Goal: Information Seeking & Learning: Compare options

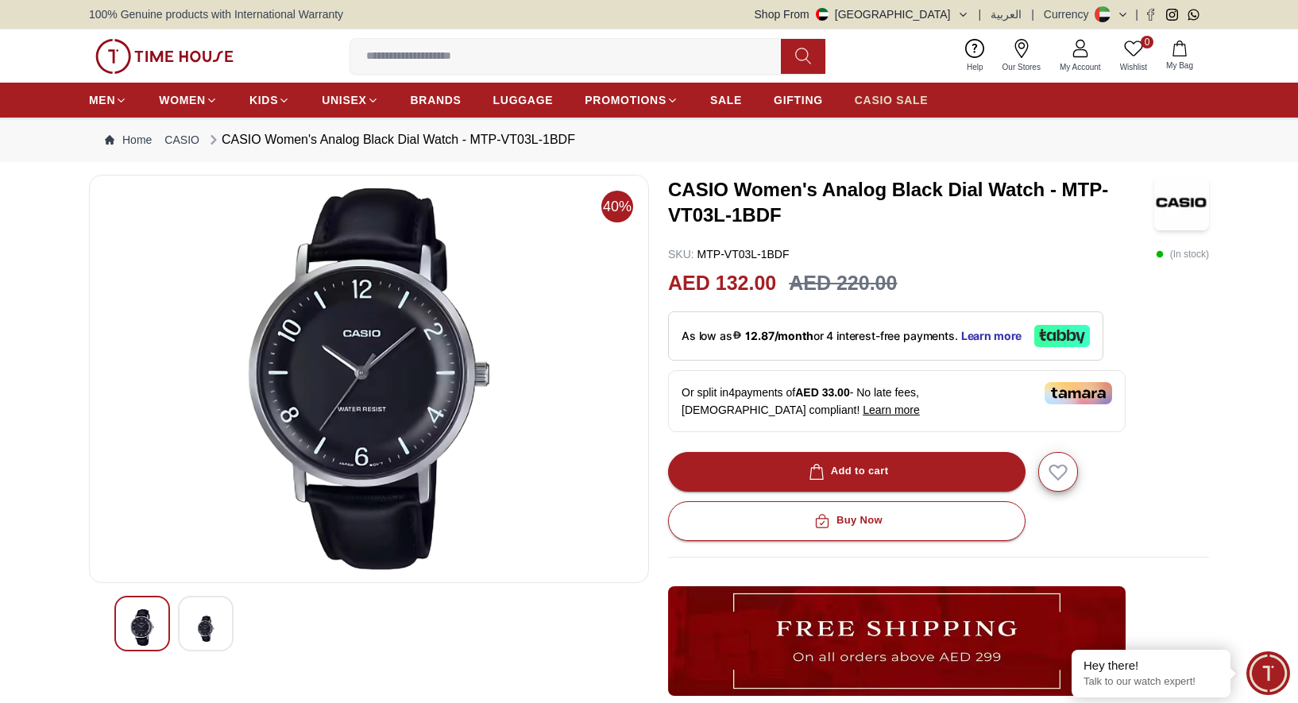
click at [855, 98] on span "CASIO SALE" at bounding box center [892, 100] width 74 height 16
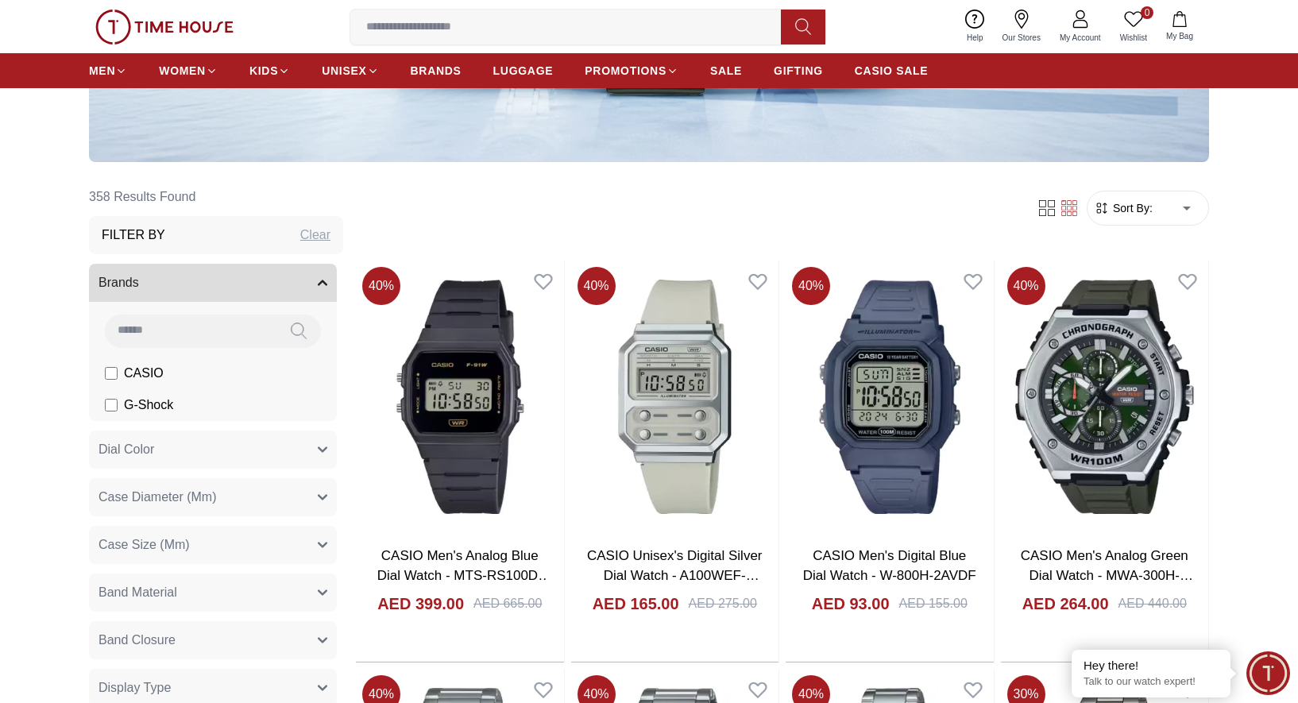
scroll to position [415, 0]
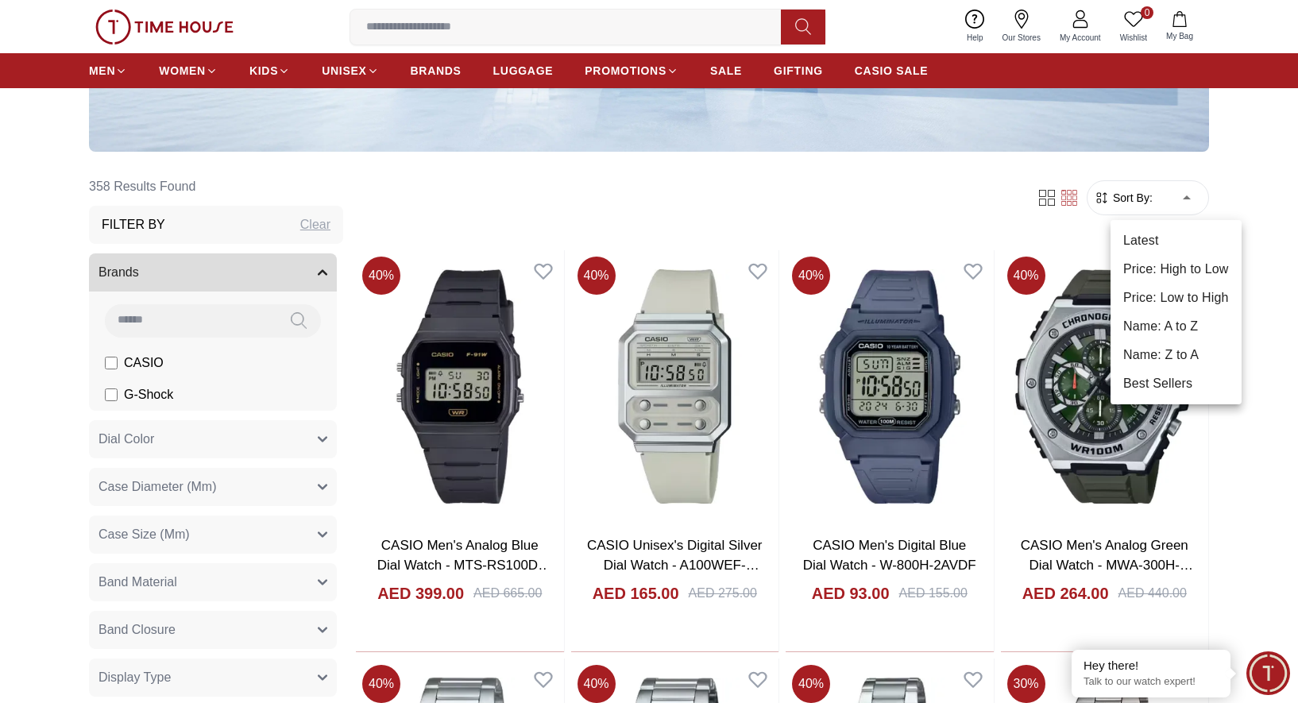
click at [1135, 232] on li "Latest" at bounding box center [1175, 240] width 131 height 29
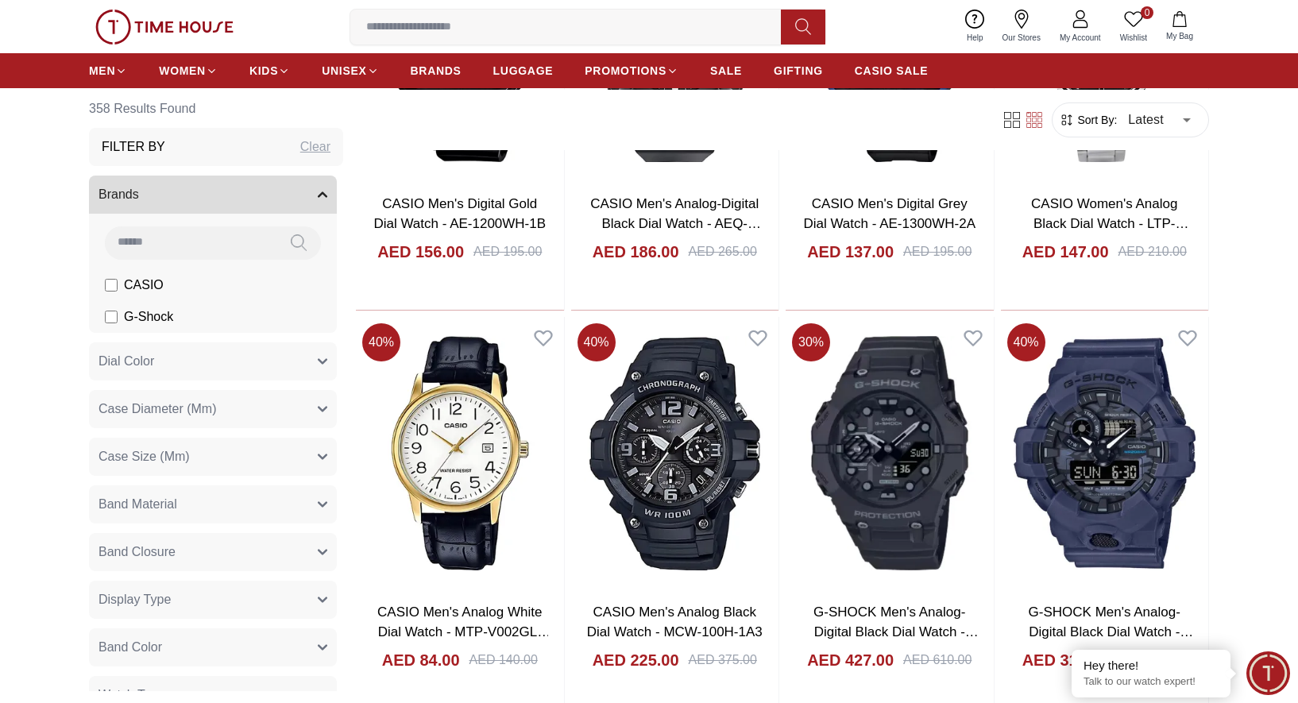
scroll to position [2035, 0]
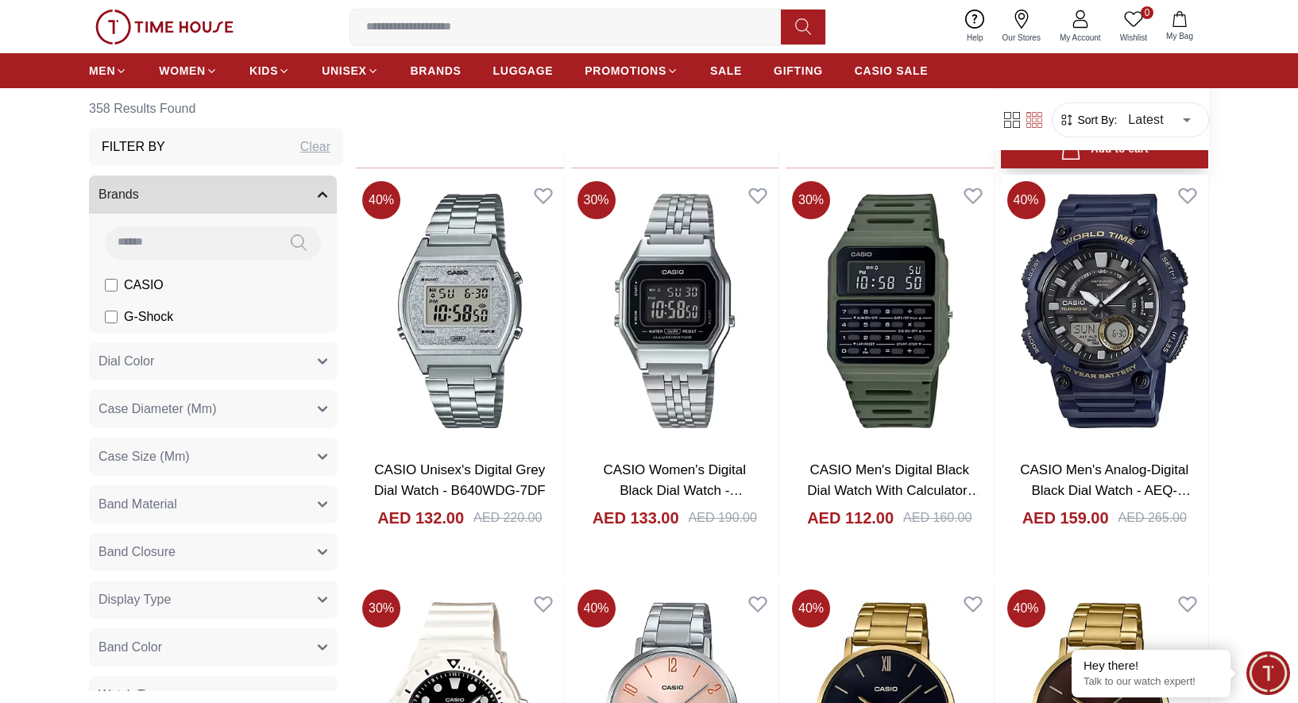
scroll to position [2530, 0]
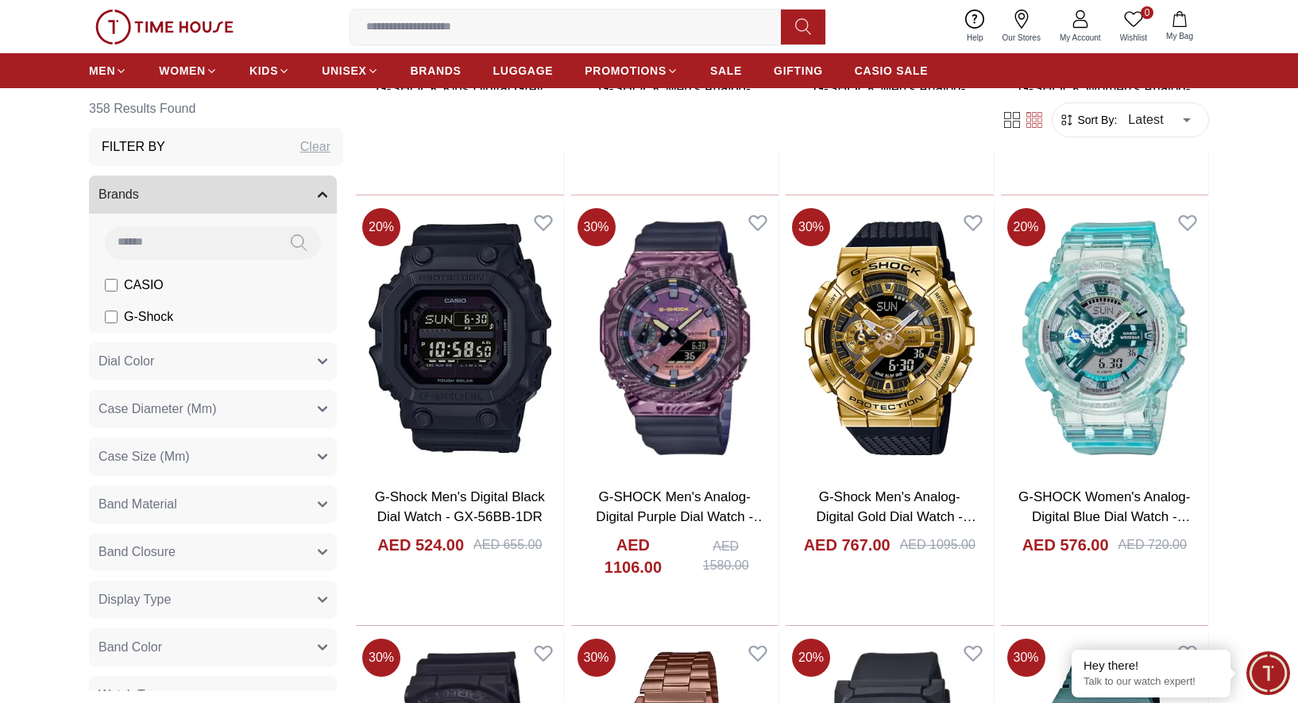
scroll to position [5047, 0]
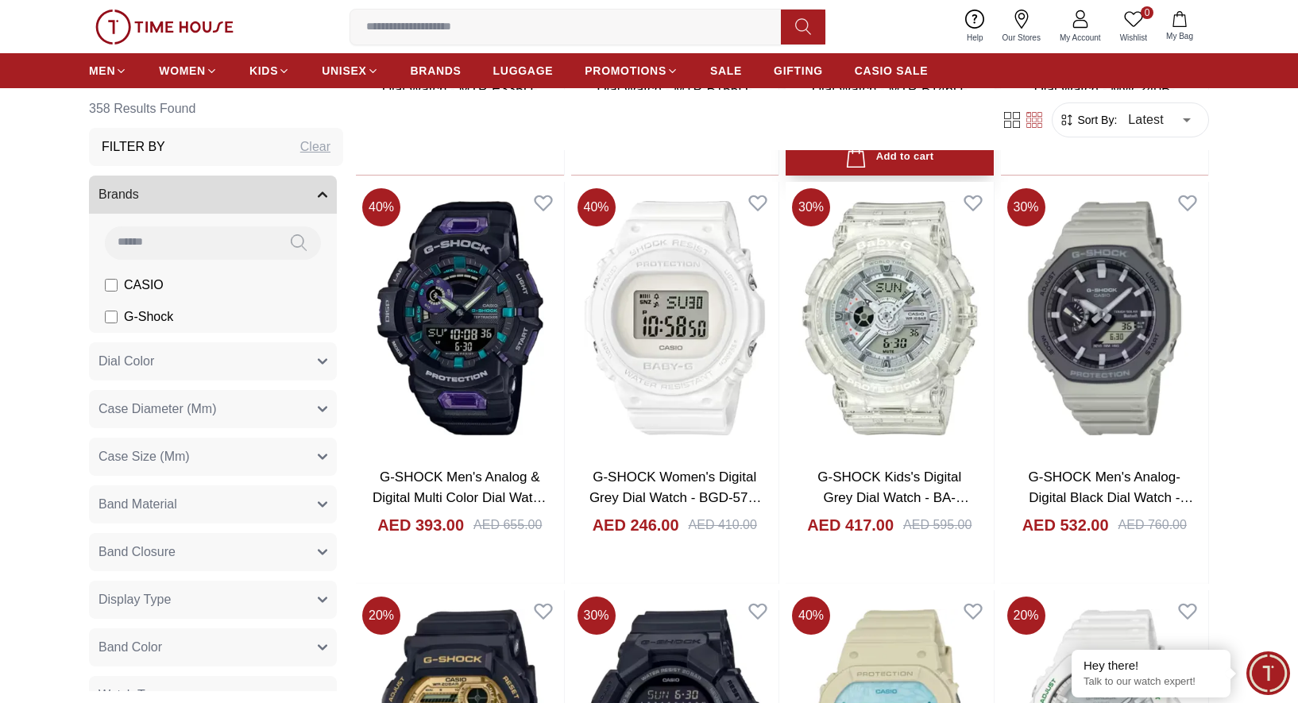
scroll to position [7449, 0]
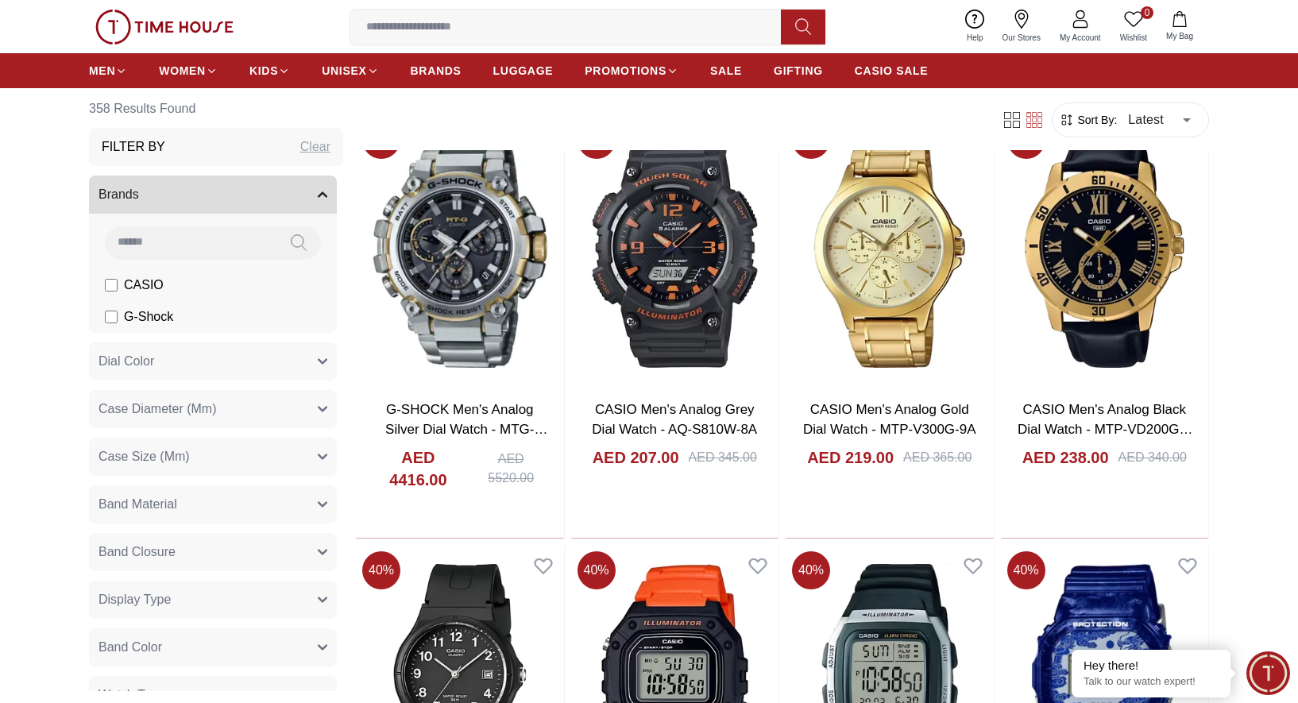
scroll to position [8302, 0]
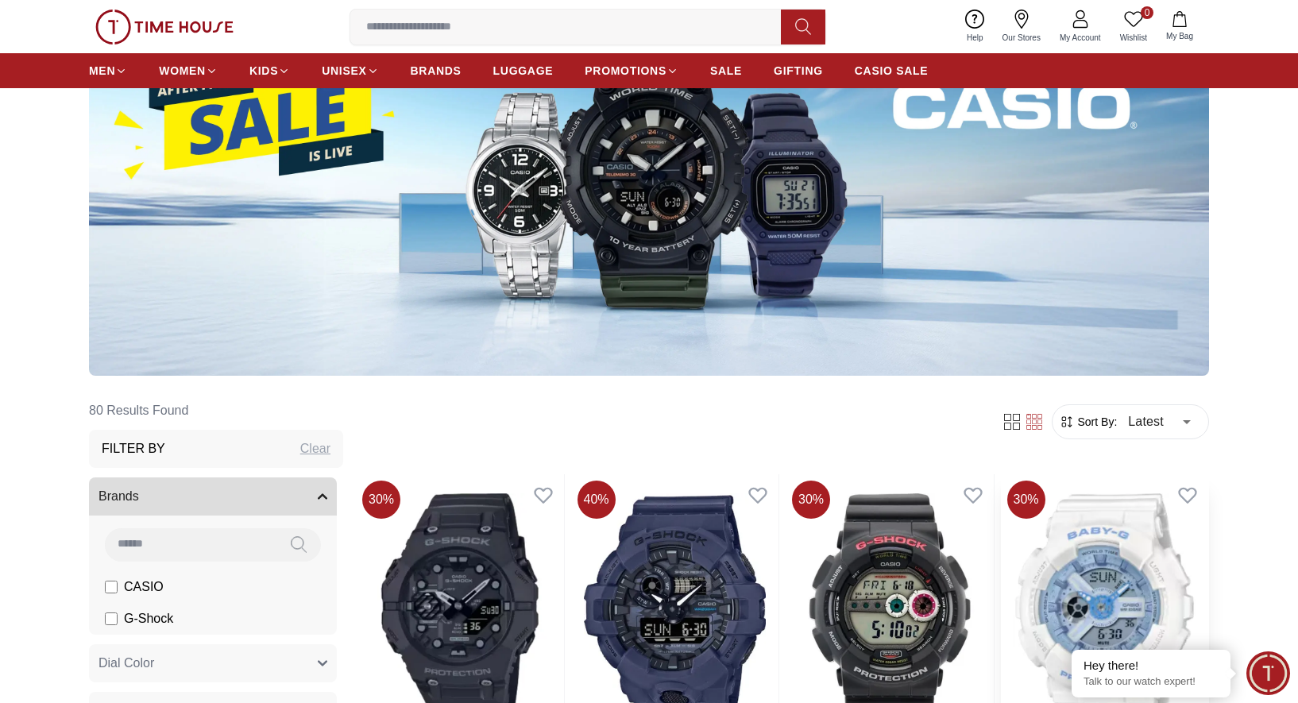
scroll to position [203, 0]
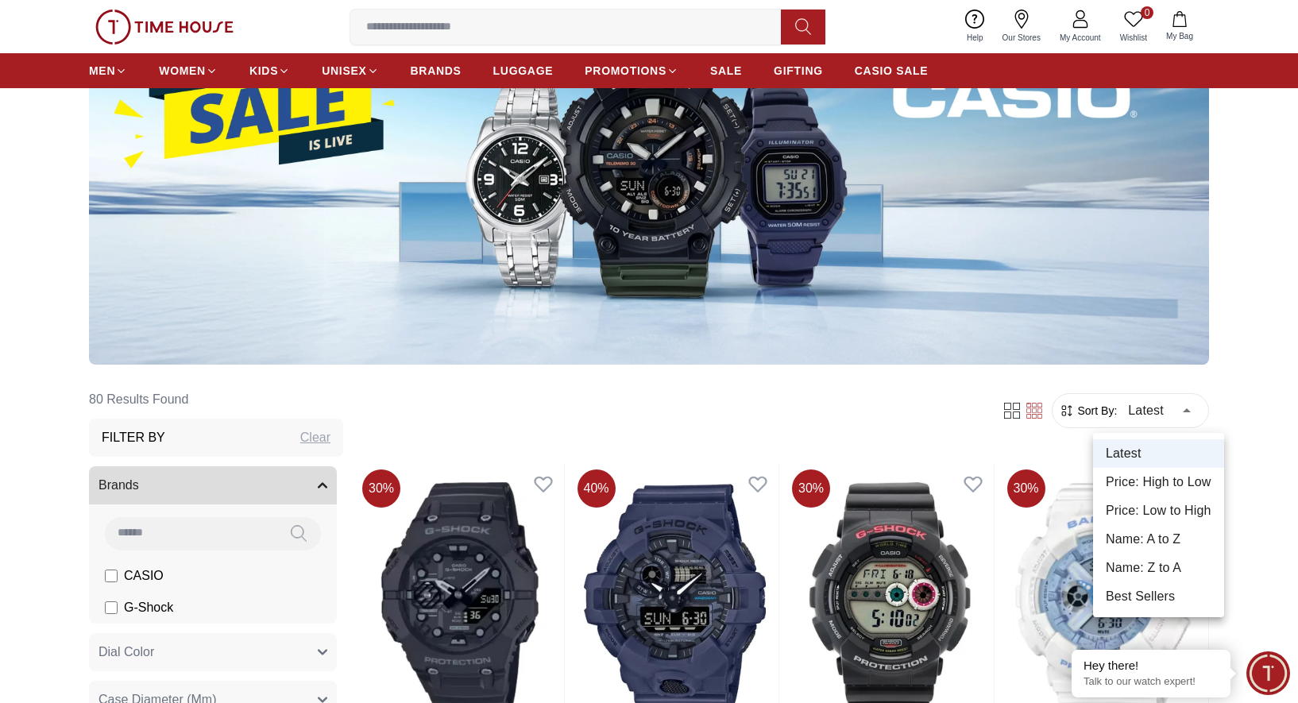
click at [1174, 509] on li "Price: Low to High" at bounding box center [1158, 510] width 131 height 29
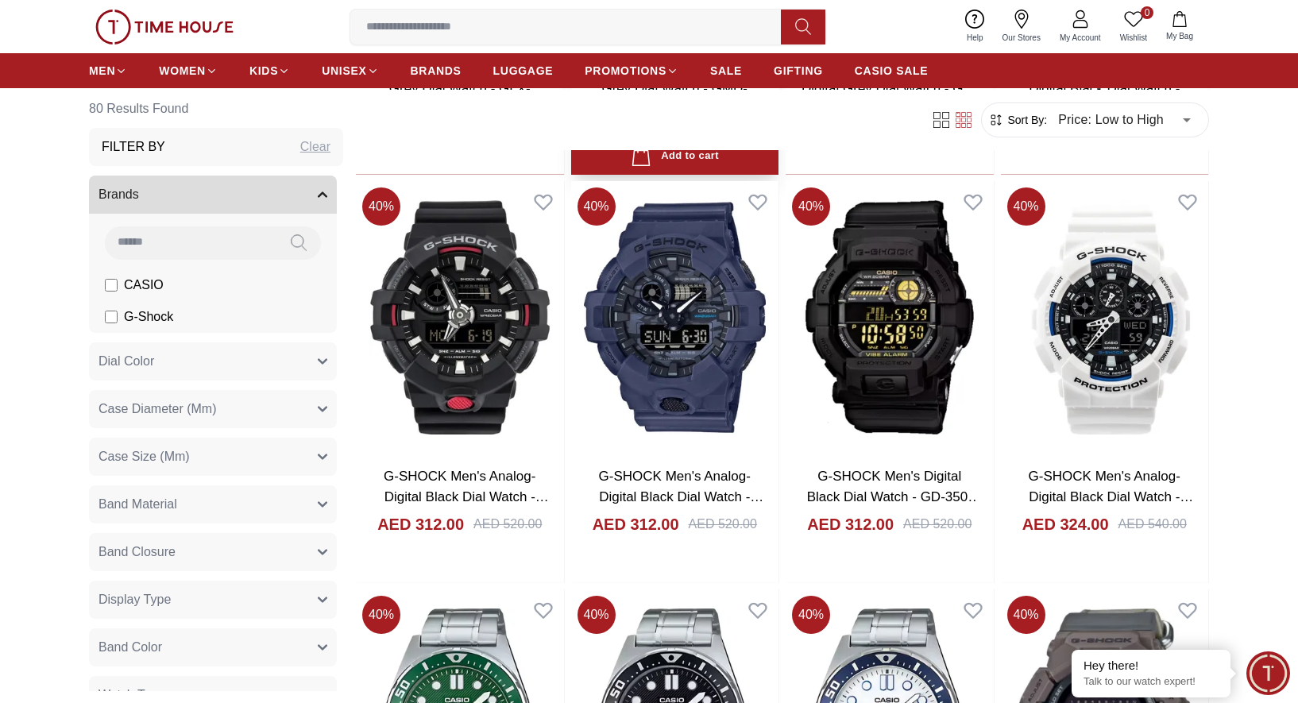
scroll to position [1595, 0]
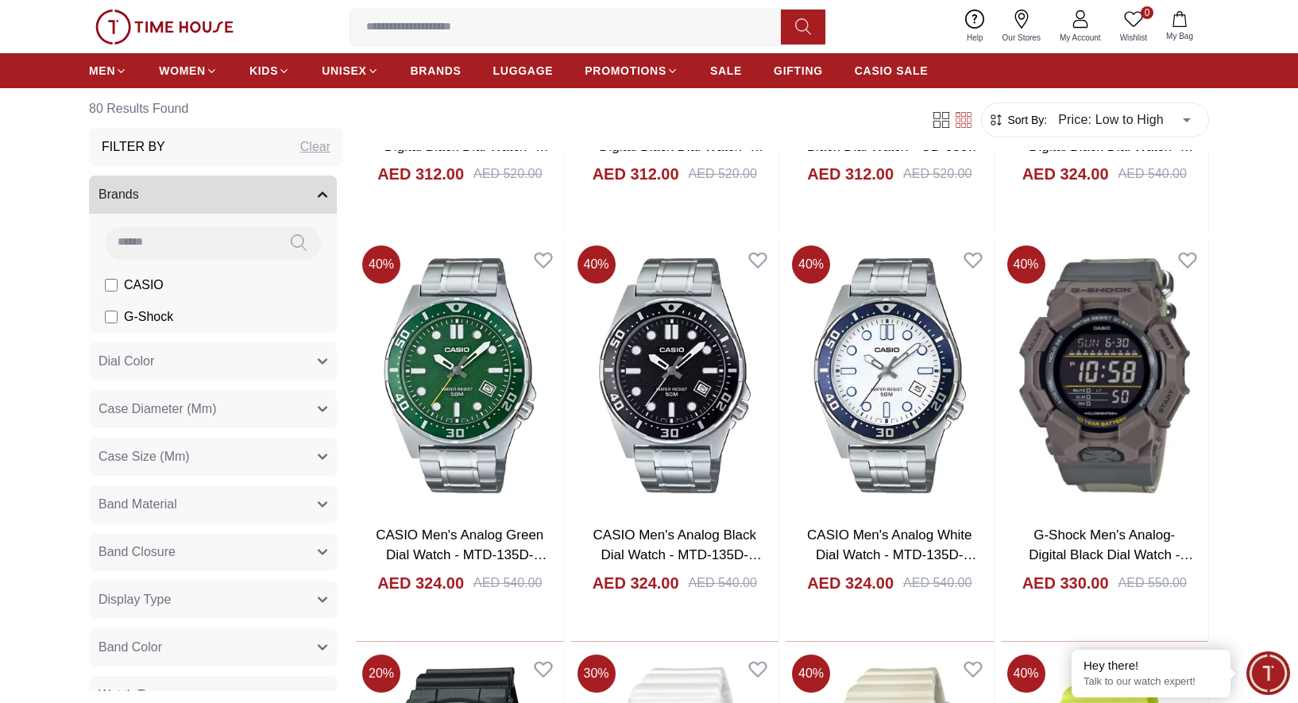
scroll to position [1646, 0]
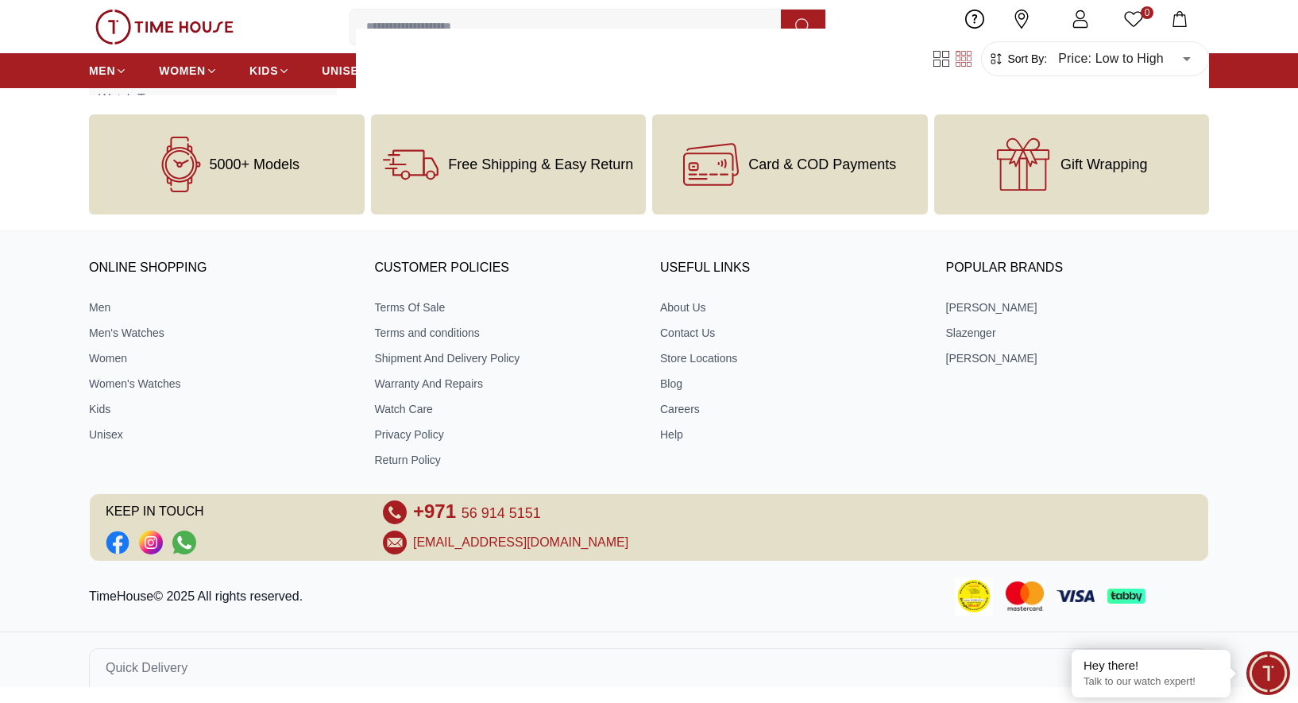
scroll to position [1089, 0]
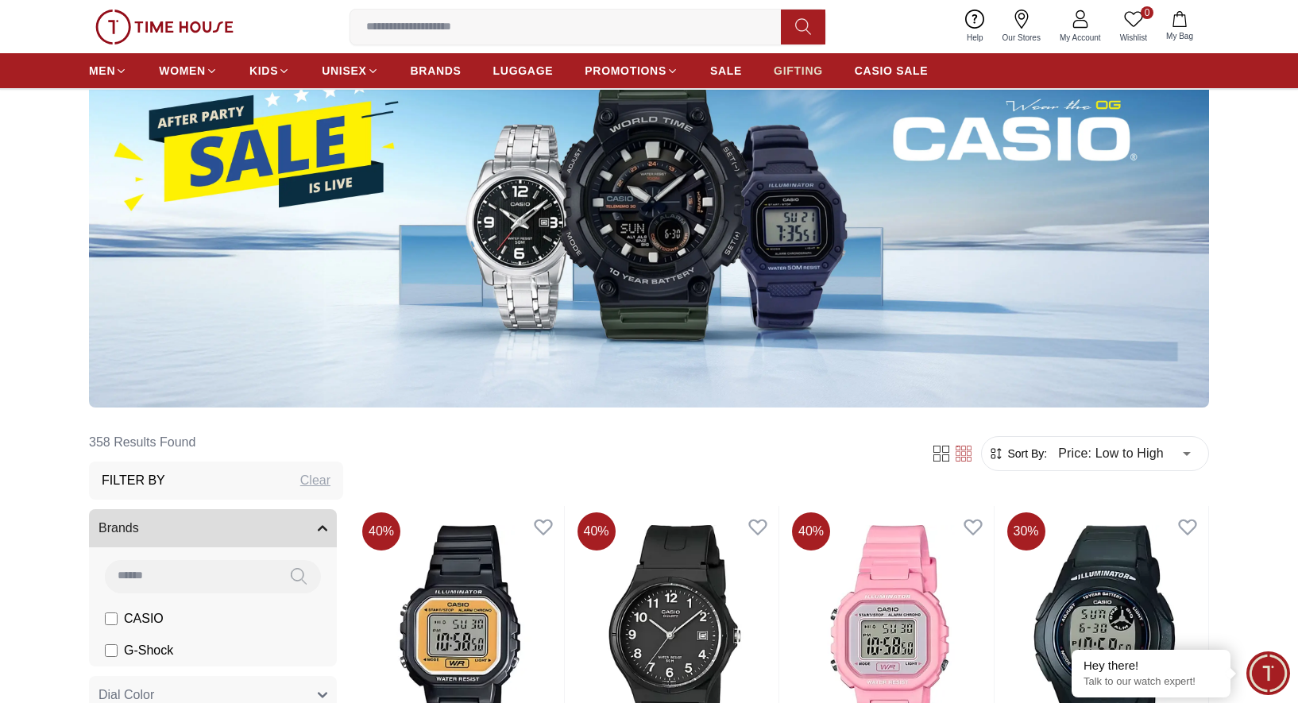
scroll to position [158, 0]
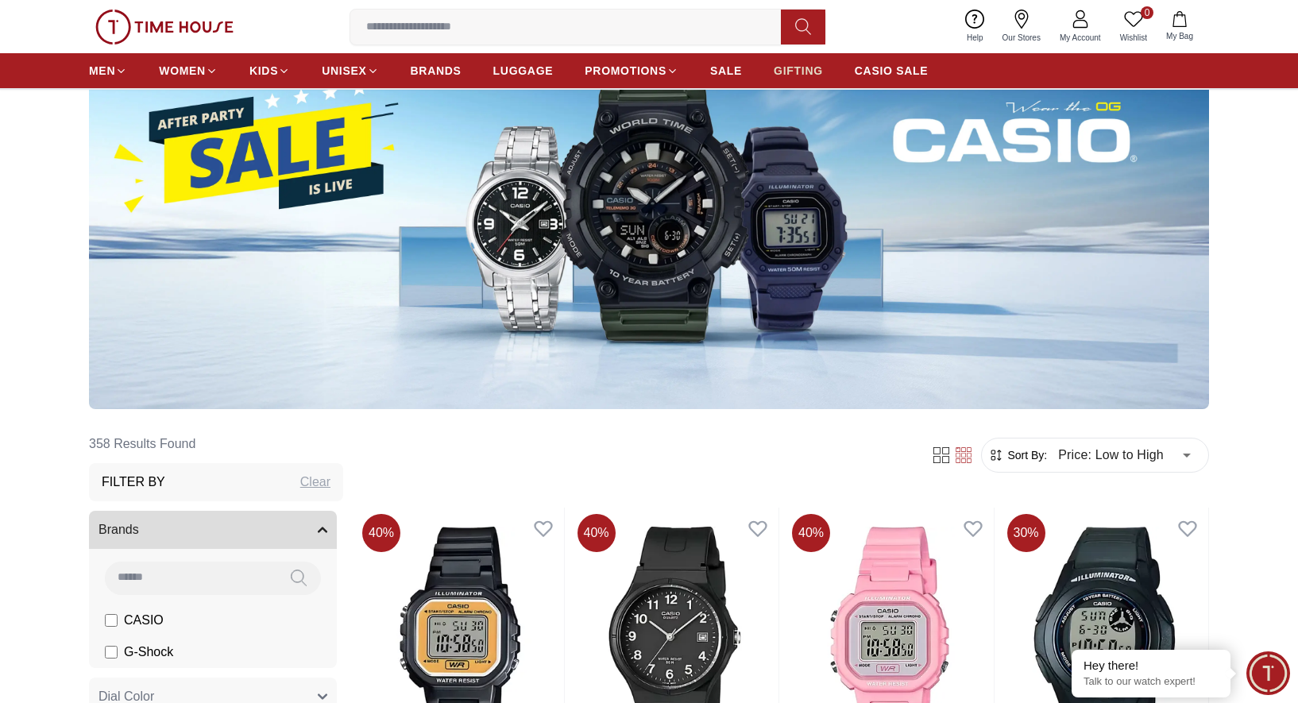
click at [774, 71] on span "GIFTING" at bounding box center [798, 71] width 49 height 16
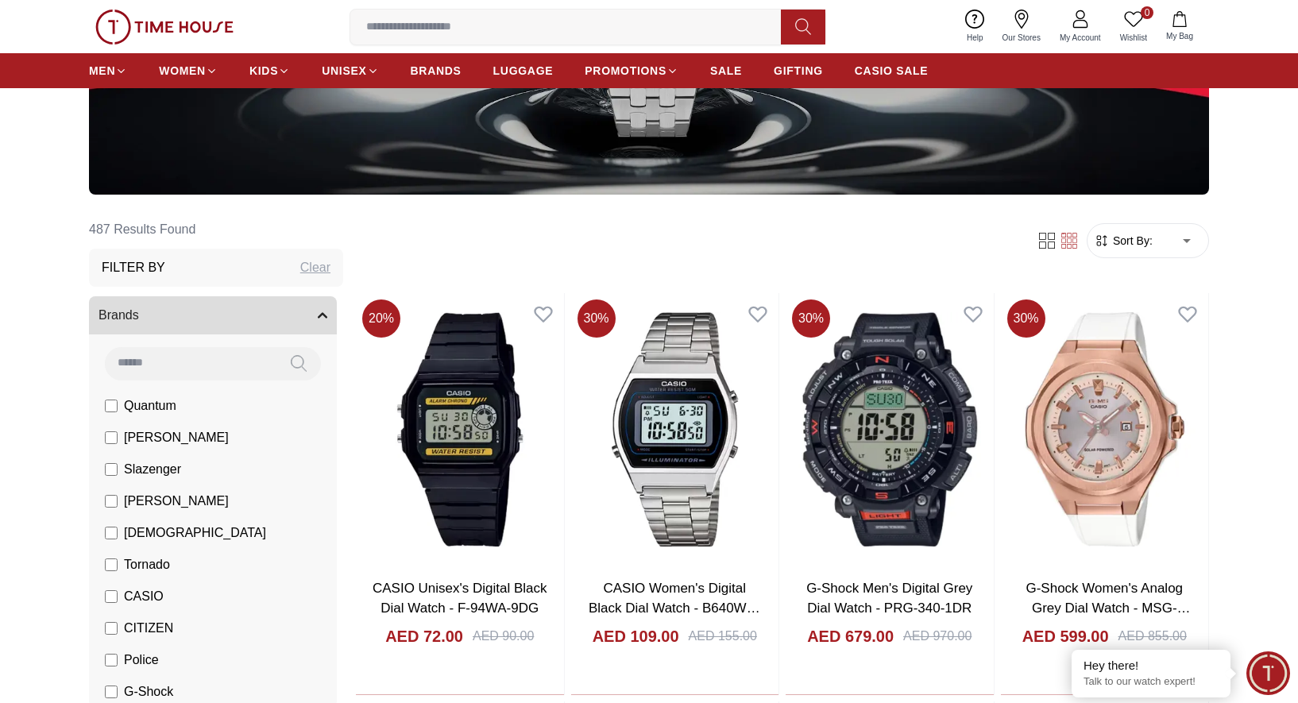
scroll to position [384, 0]
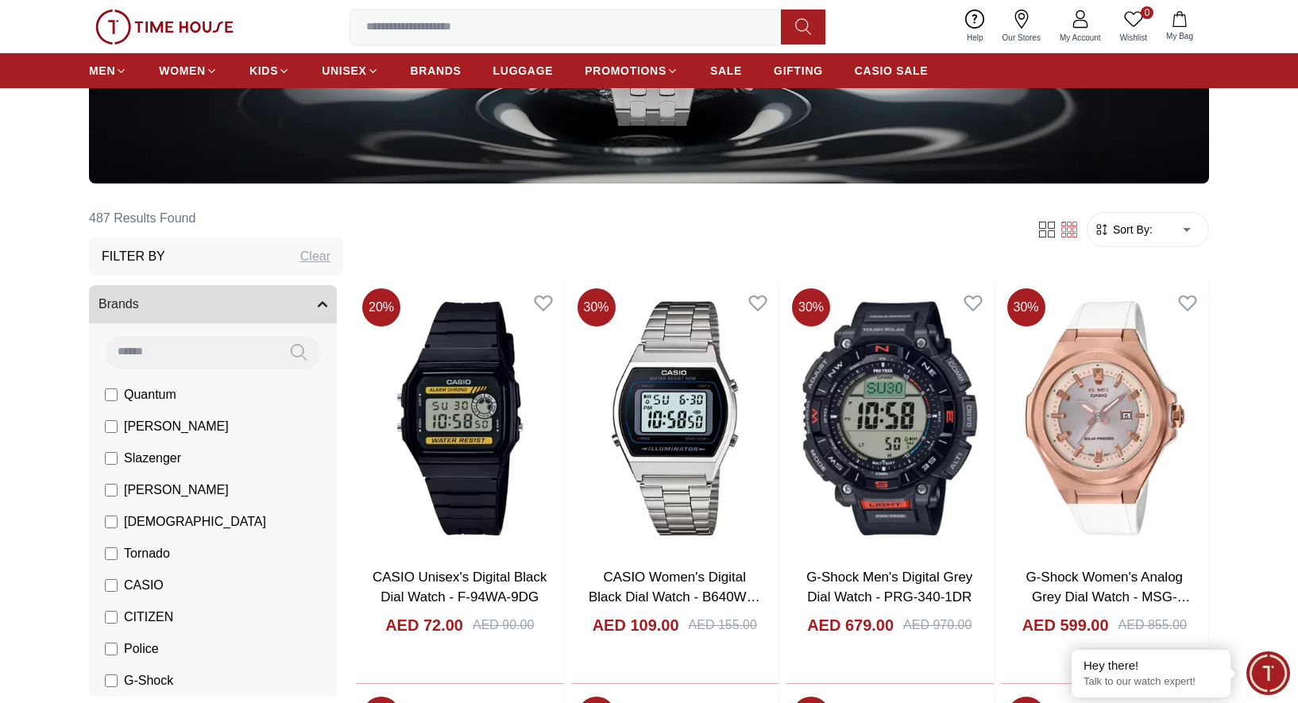
click at [1120, 237] on span "Sort By:" at bounding box center [1131, 230] width 43 height 16
click at [1144, 240] on form "Sort By: ​ ****** ​" at bounding box center [1148, 229] width 122 height 35
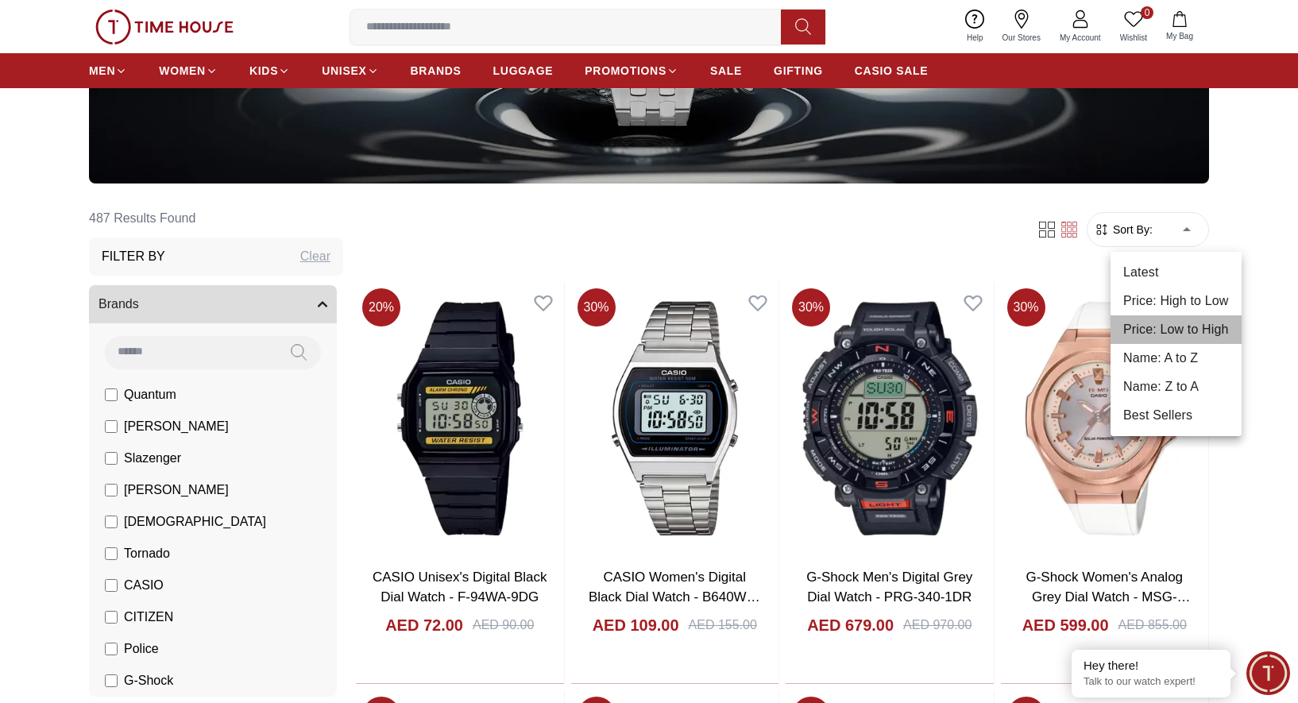
click at [1167, 328] on li "Price: Low to High" at bounding box center [1175, 329] width 131 height 29
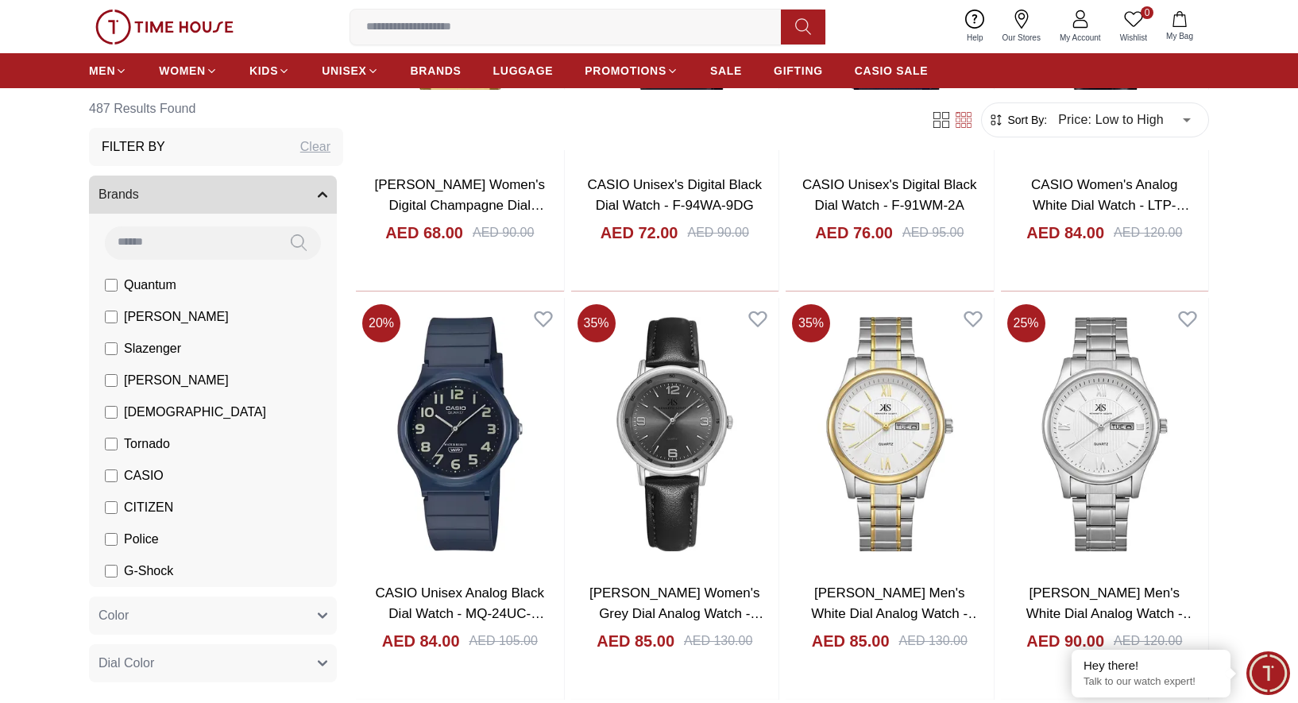
scroll to position [1335, 0]
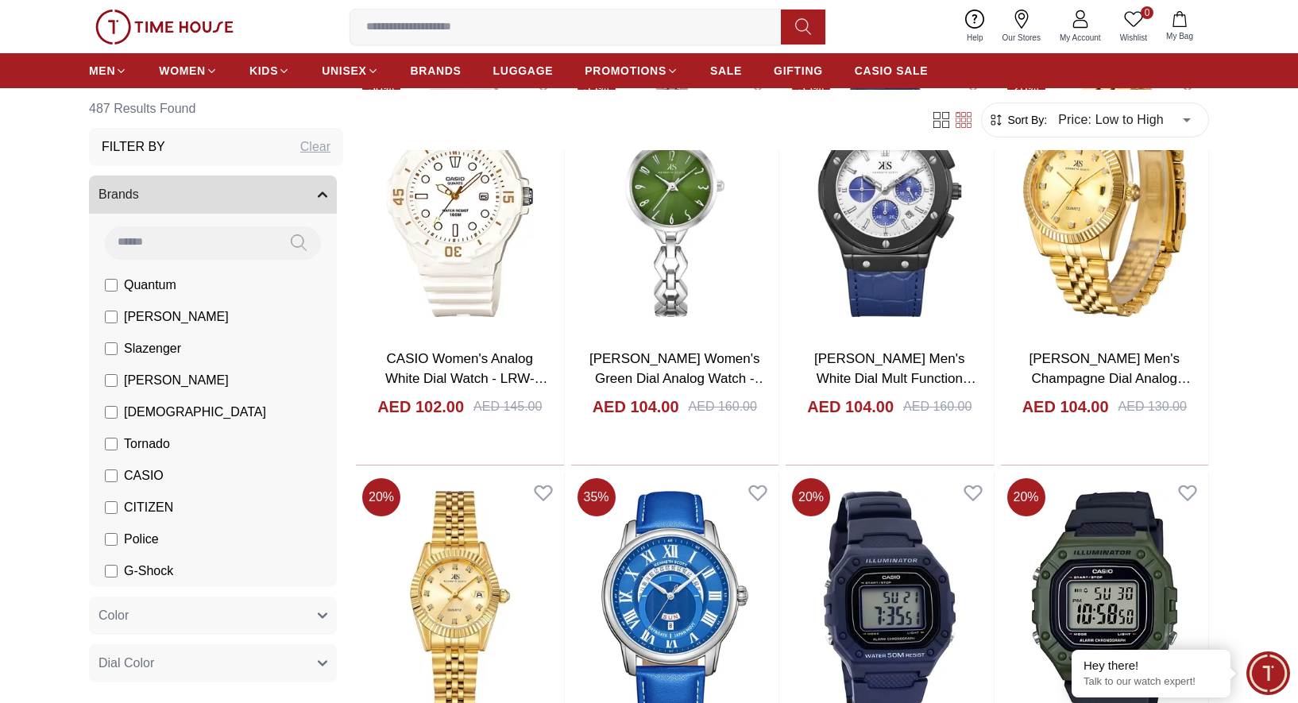
scroll to position [3756, 0]
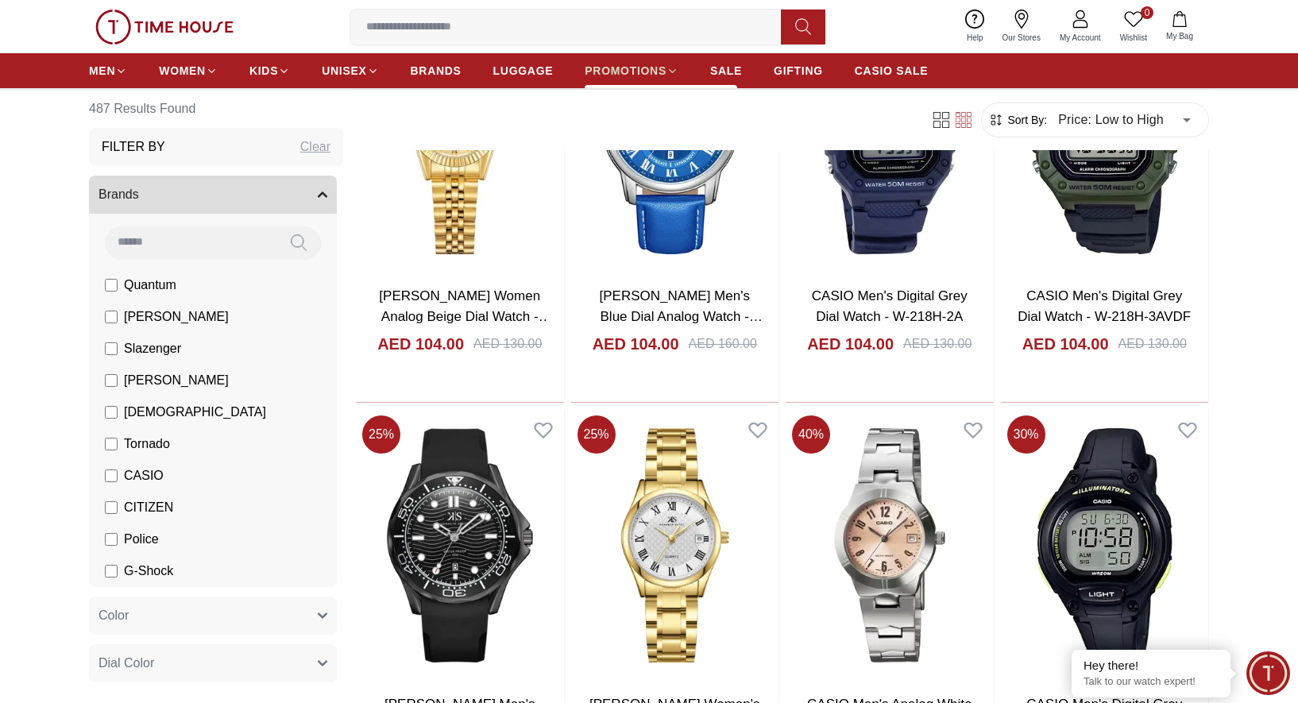
scroll to position [3935, 0]
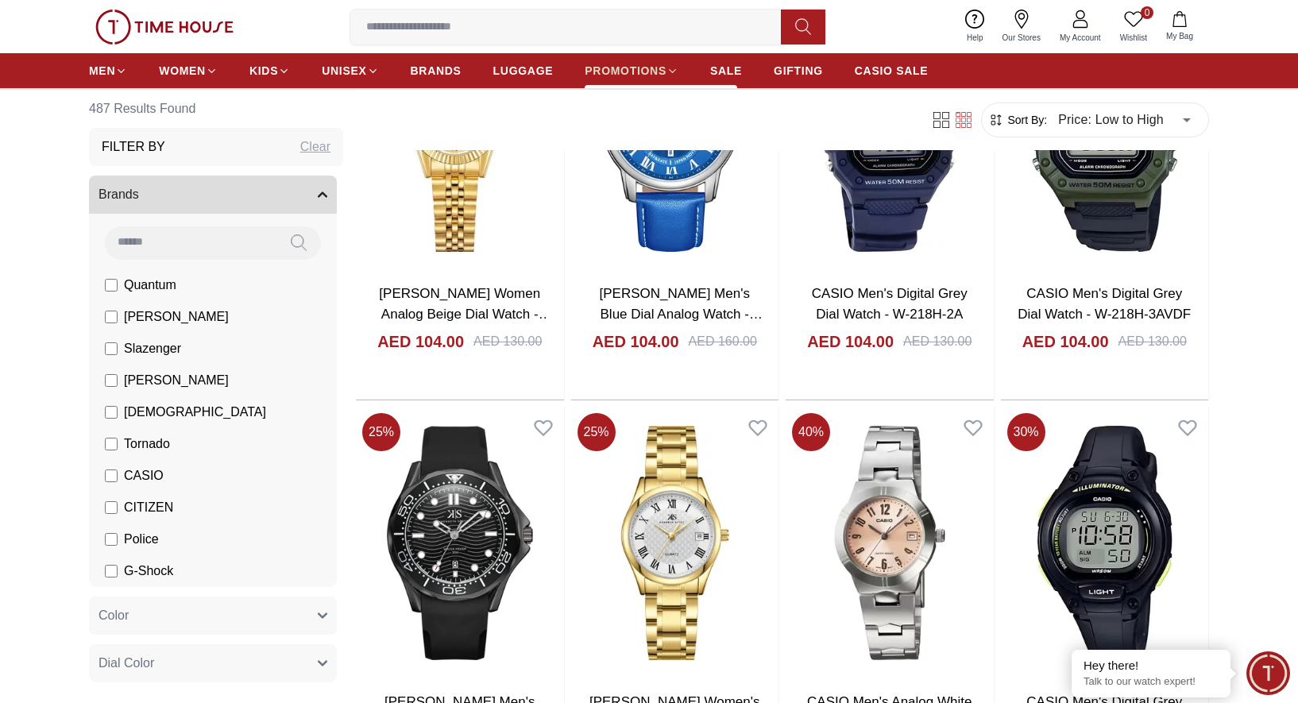
click at [602, 69] on span "PROMOTIONS" at bounding box center [626, 71] width 82 height 16
type input "******"
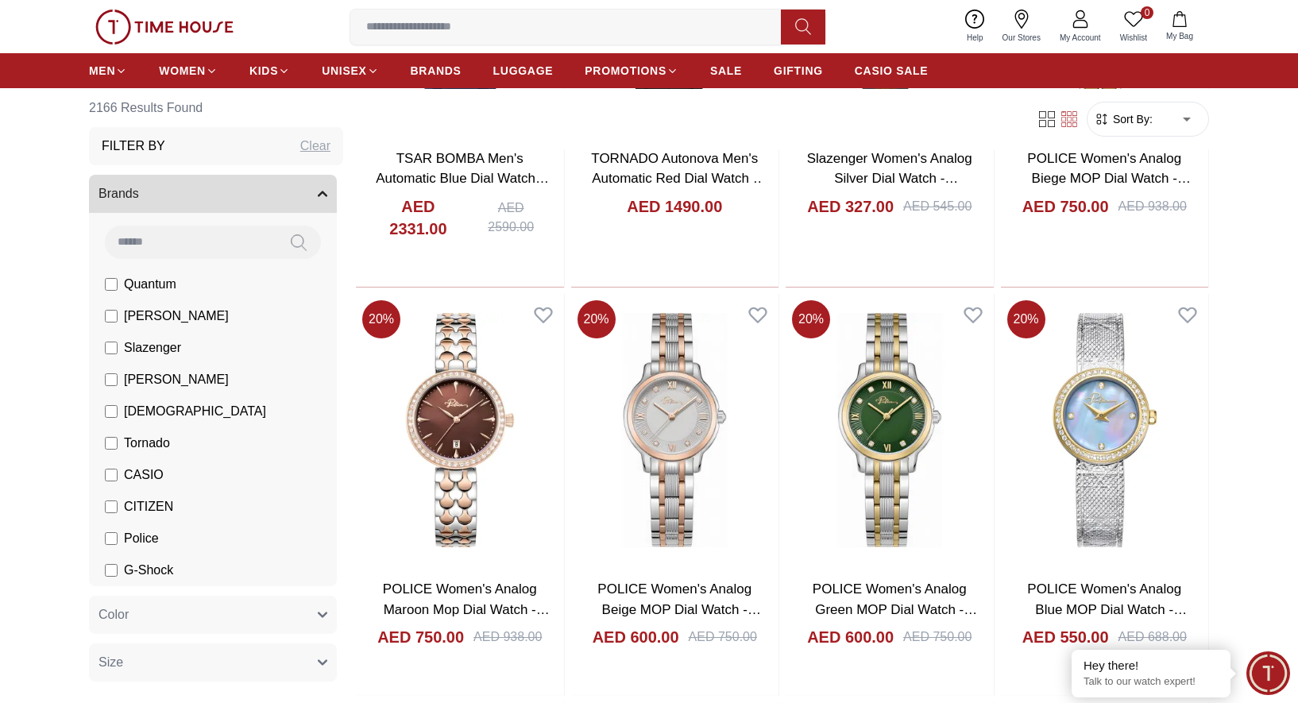
scroll to position [2863, 0]
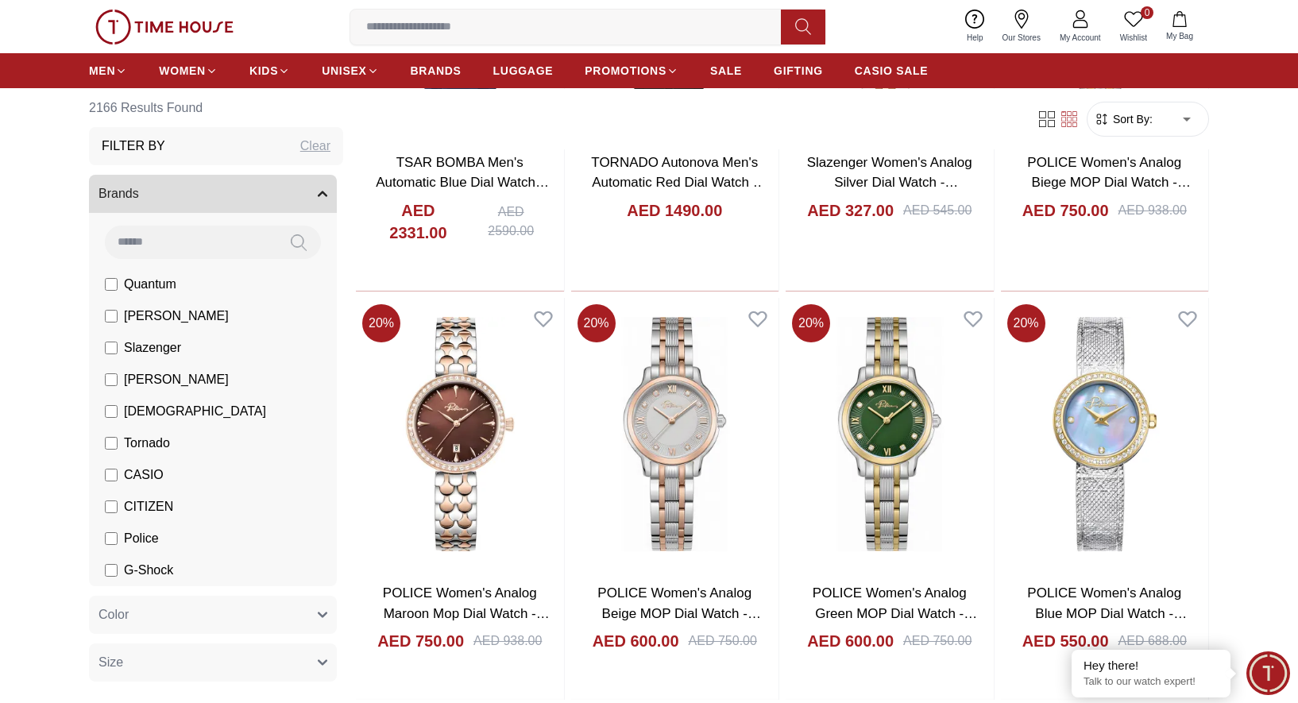
click at [387, 75] on ul "MEN WOMEN KIDS UNISEX BRANDS LUGGAGE PROMOTIONS SALE GIFTING CASIO SALE" at bounding box center [508, 70] width 839 height 29
click at [411, 73] on span "BRANDS" at bounding box center [436, 71] width 51 height 16
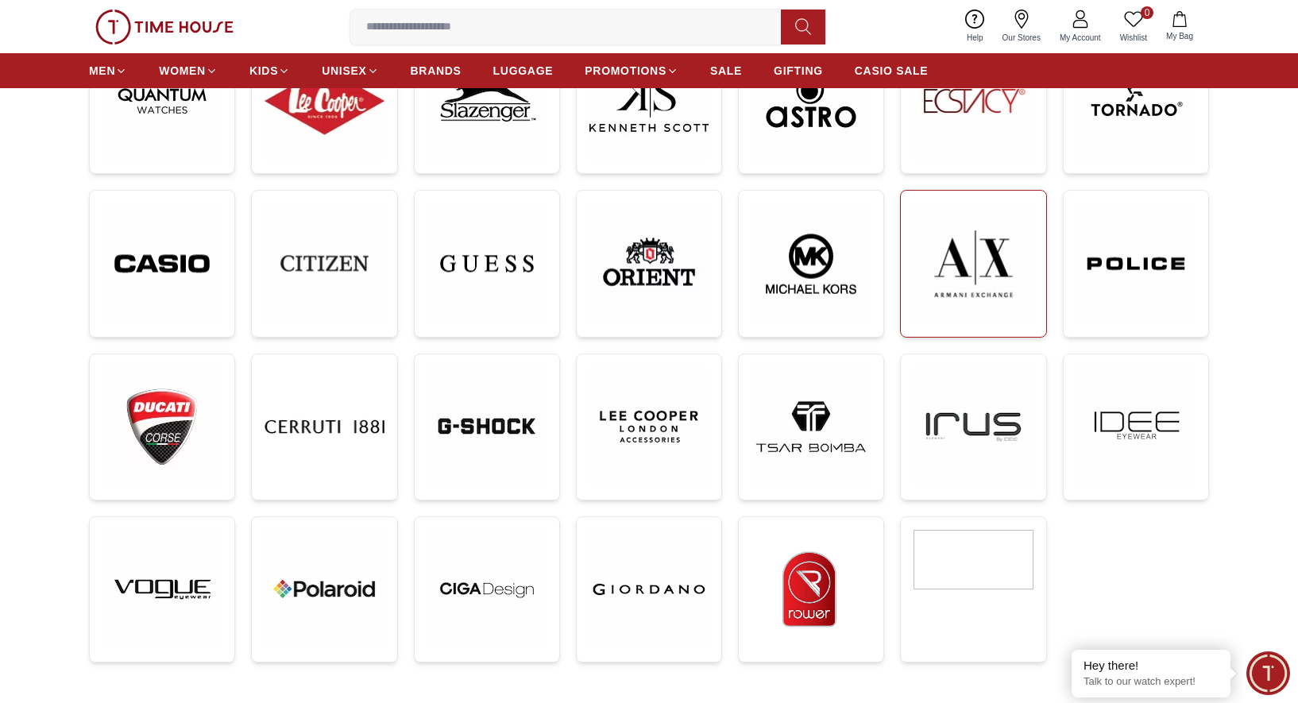
scroll to position [316, 0]
click at [966, 284] on img at bounding box center [972, 263] width 119 height 120
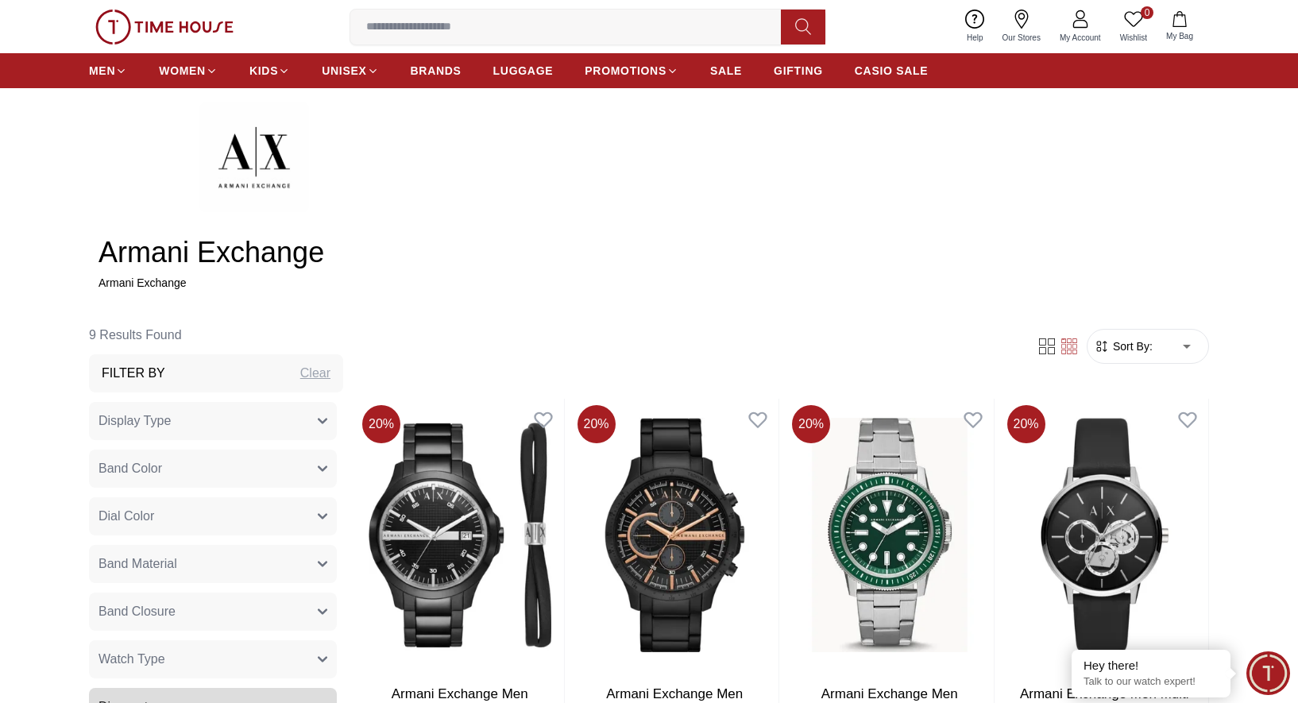
scroll to position [408, 0]
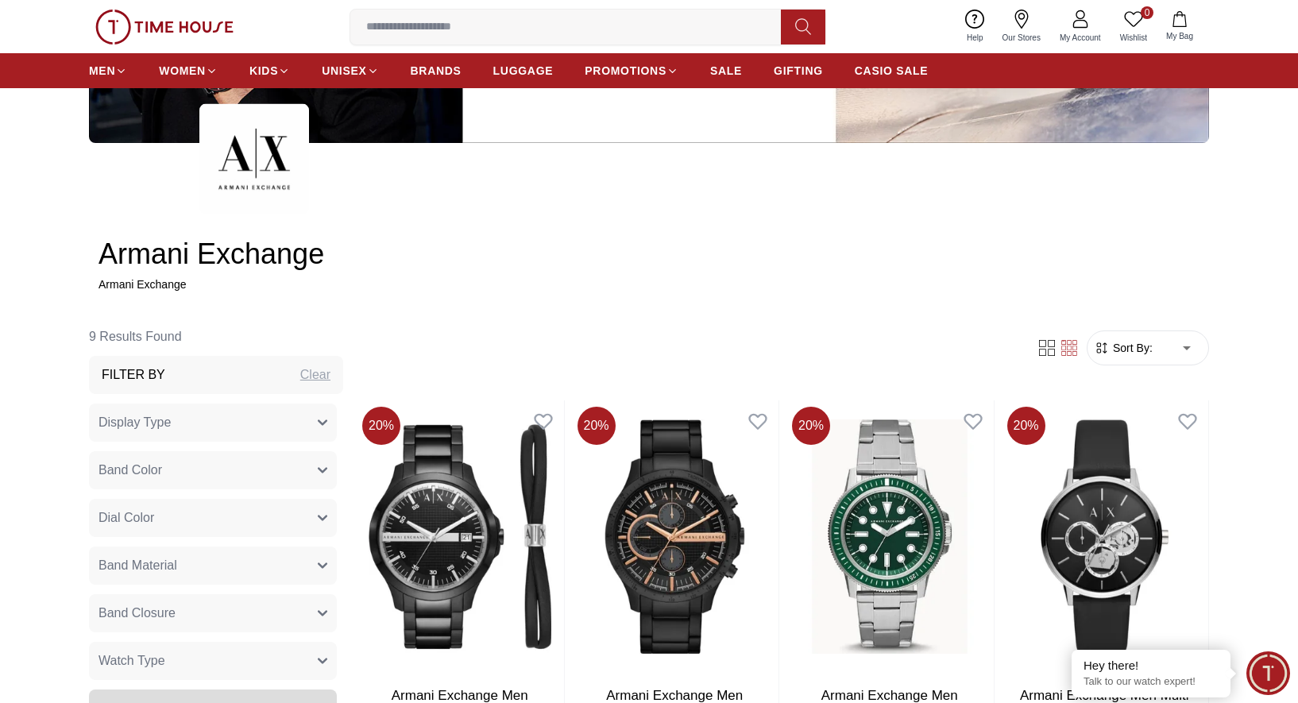
click at [1129, 345] on span "Sort By:" at bounding box center [1131, 348] width 43 height 16
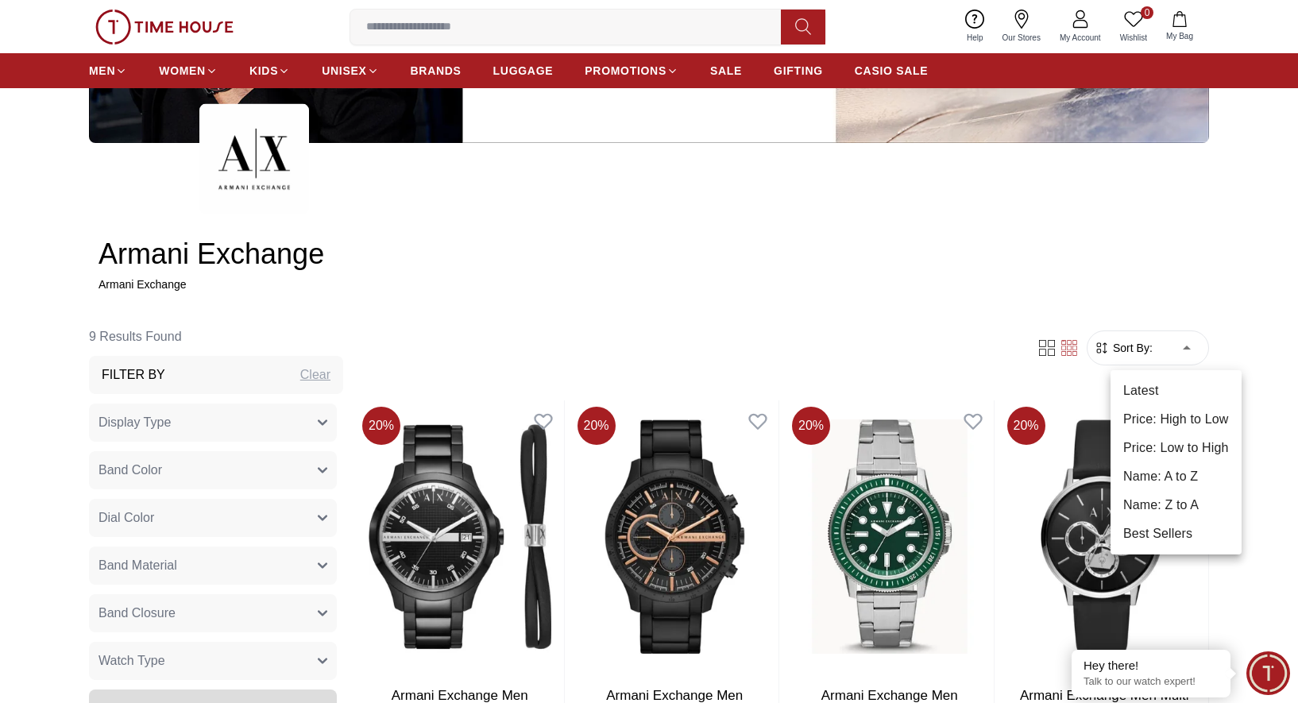
click at [1181, 445] on li "Price: Low to High" at bounding box center [1175, 448] width 131 height 29
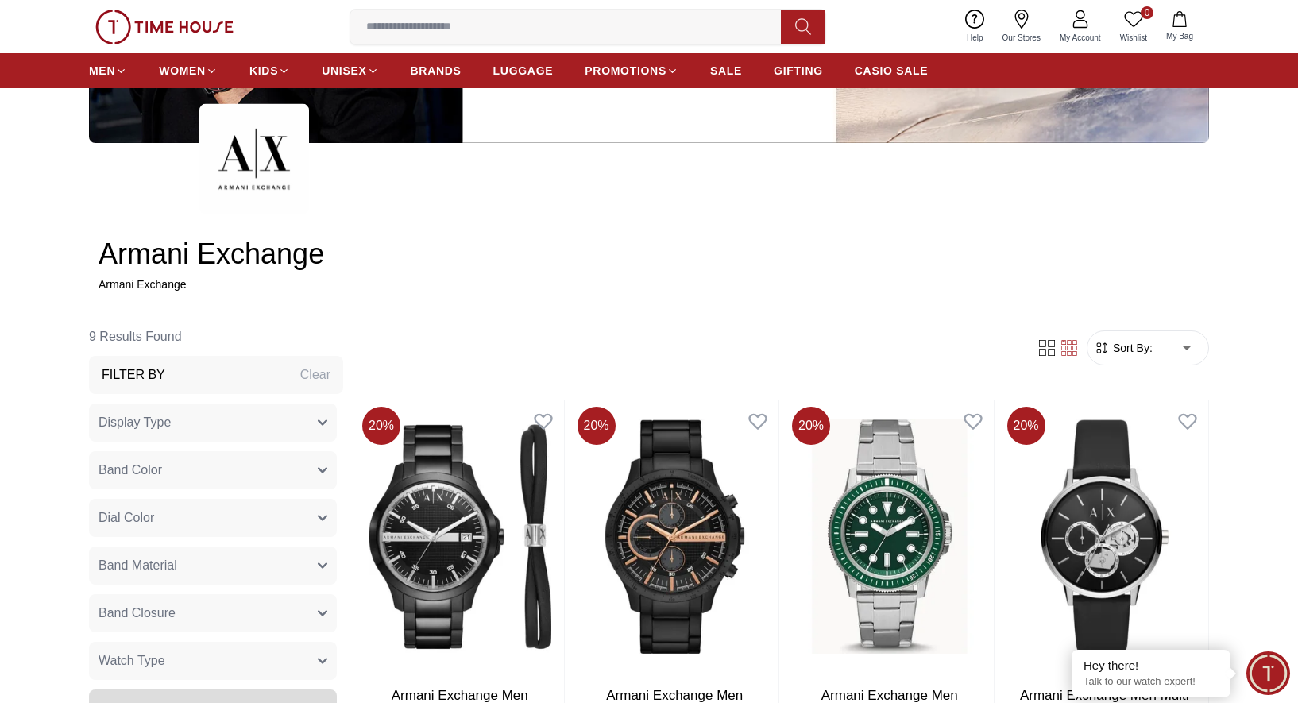
type input "*"
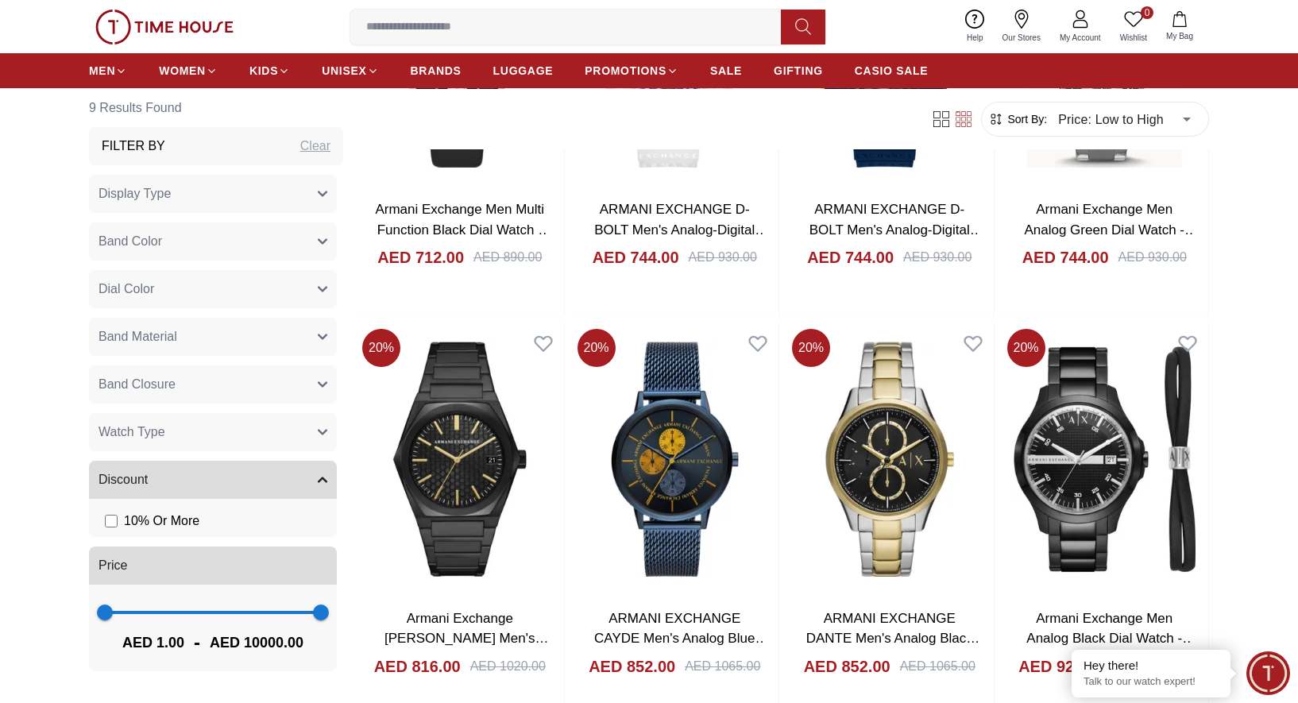
scroll to position [894, 0]
click at [411, 67] on span "BRANDS" at bounding box center [436, 71] width 51 height 16
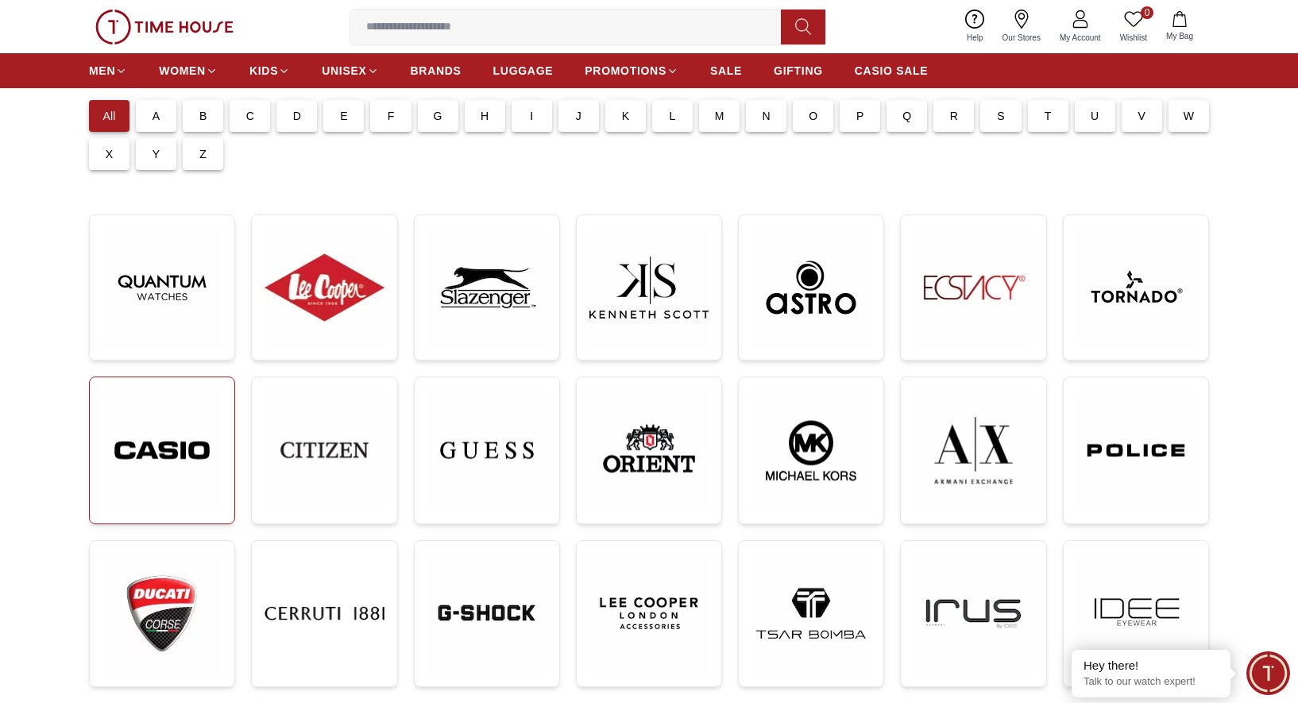
scroll to position [123, 0]
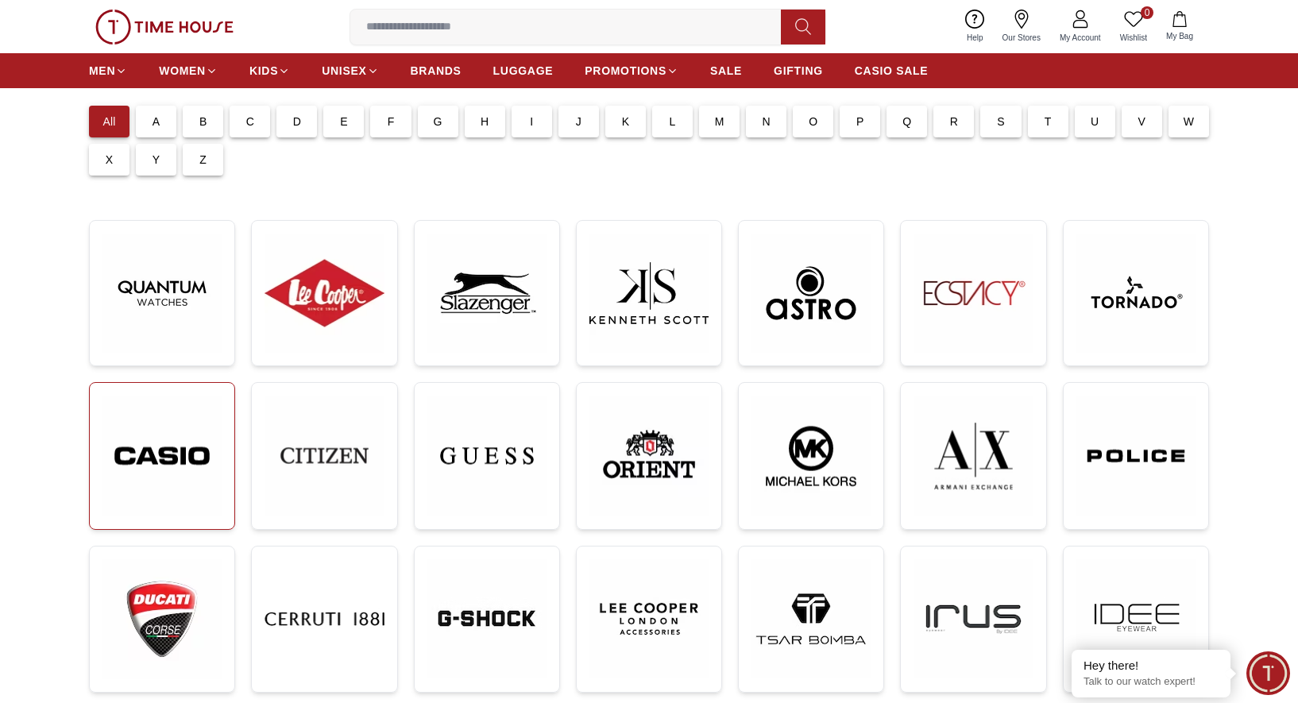
click at [187, 444] on img at bounding box center [161, 456] width 119 height 120
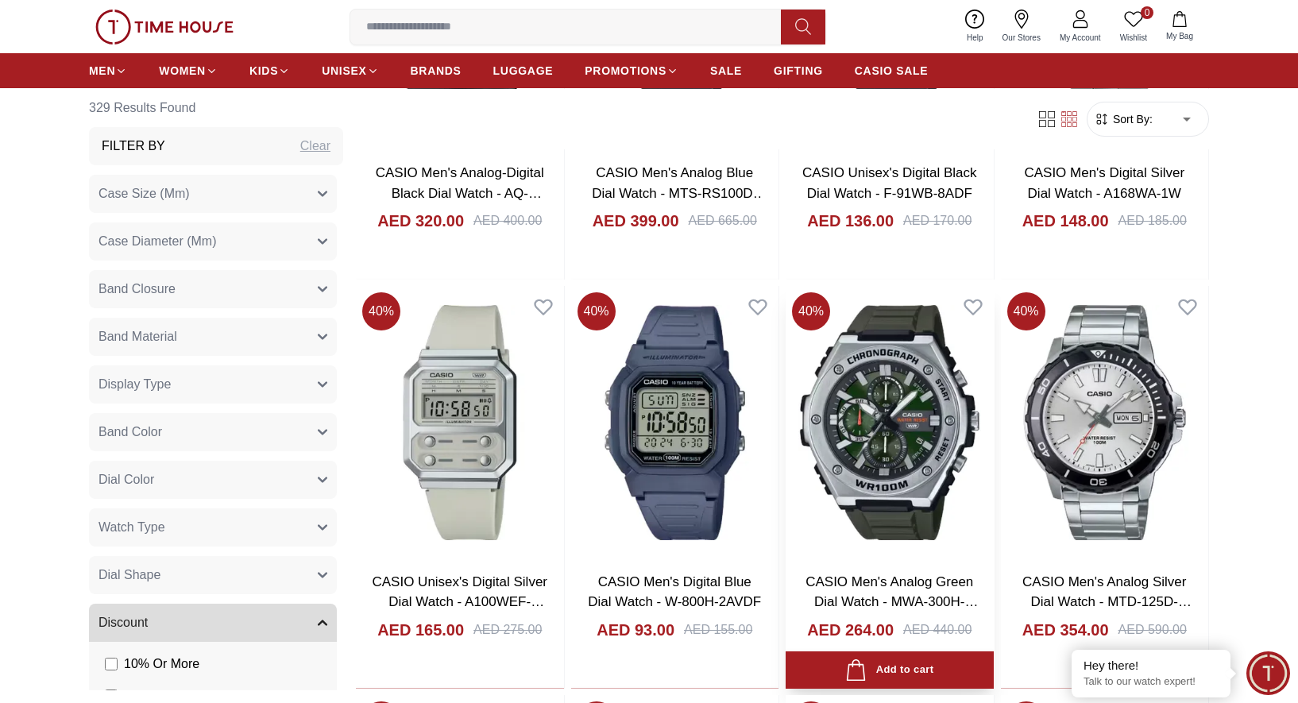
scroll to position [1403, 0]
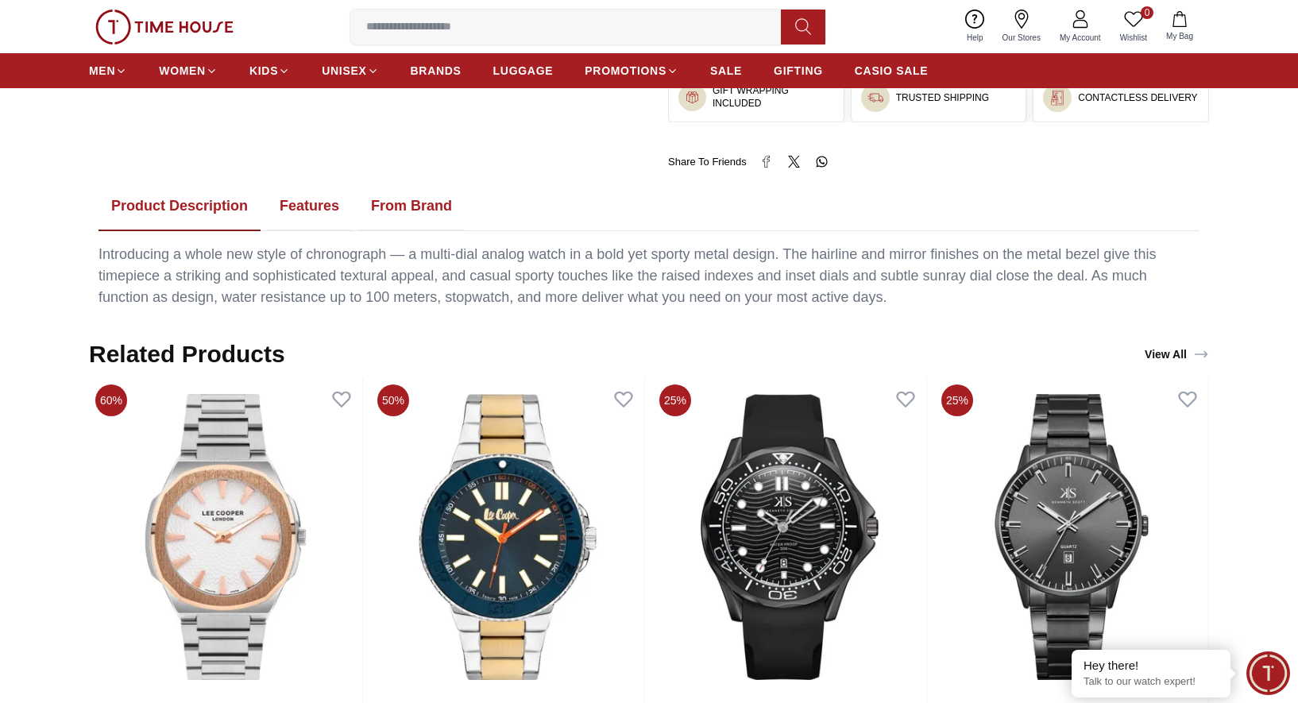
scroll to position [936, 0]
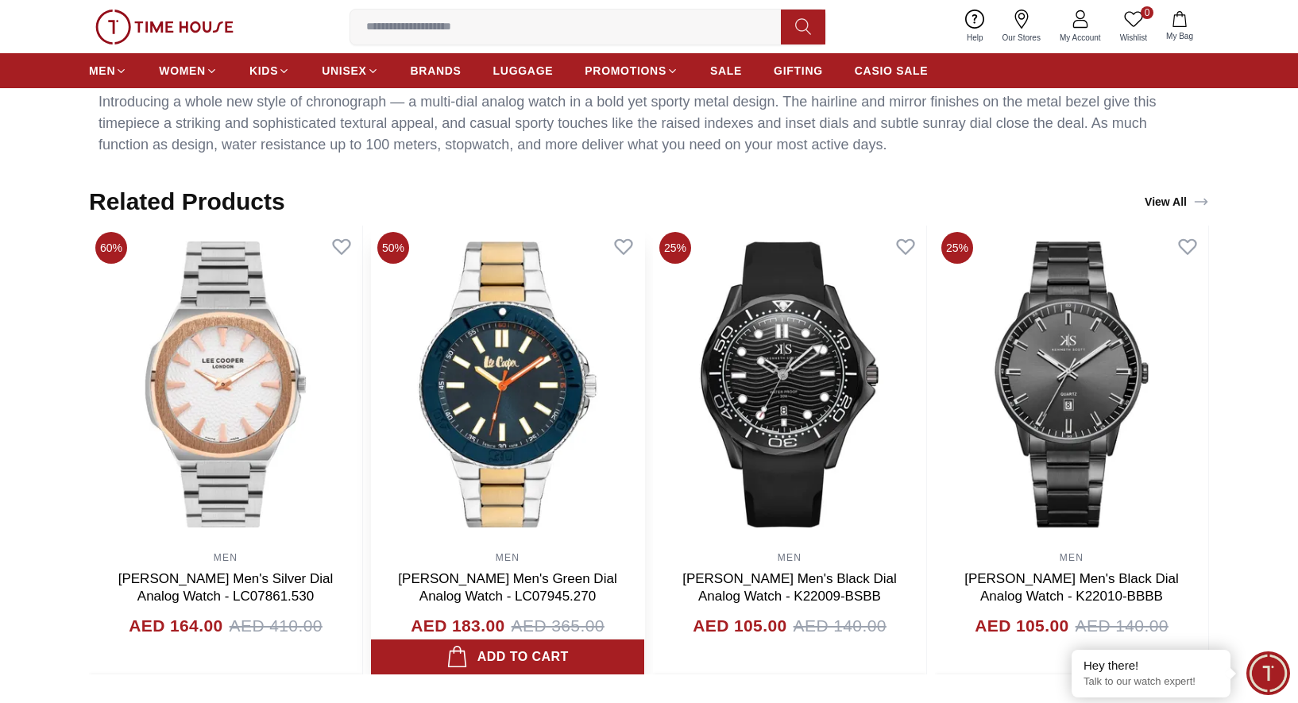
click at [477, 454] on img at bounding box center [507, 385] width 273 height 318
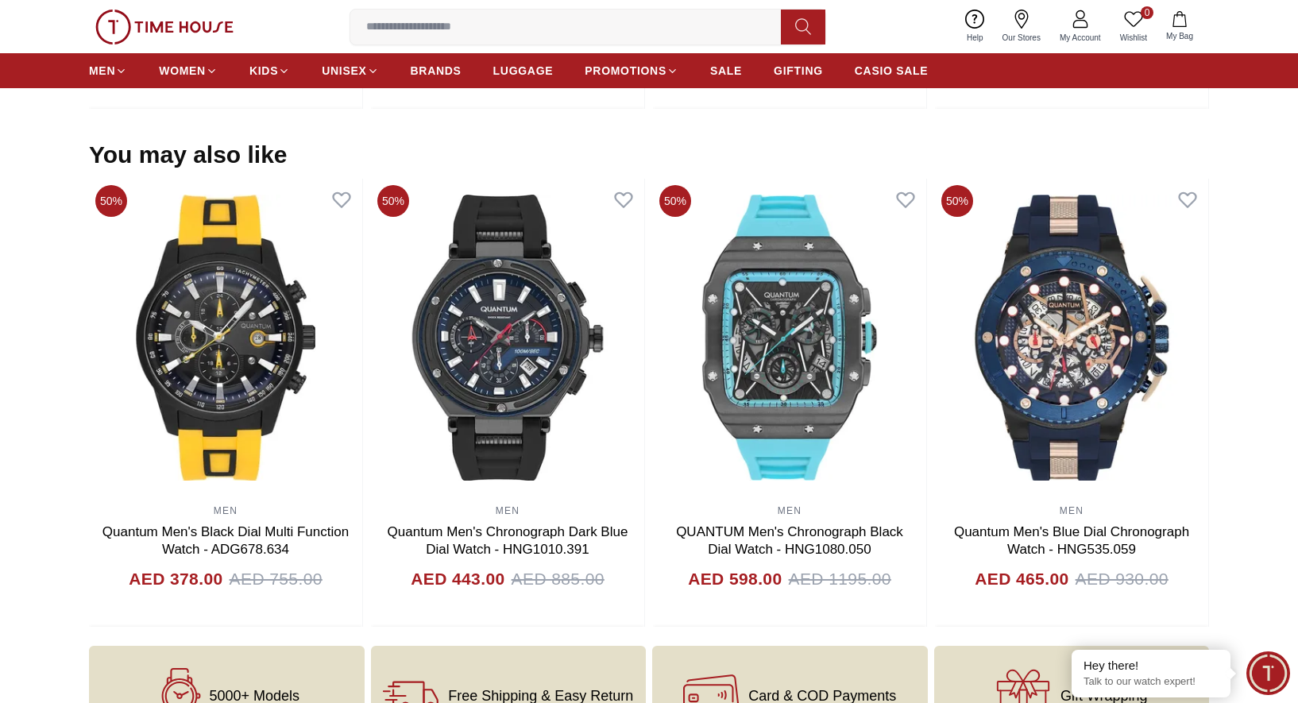
scroll to position [1486, 0]
